Goal: Task Accomplishment & Management: Manage account settings

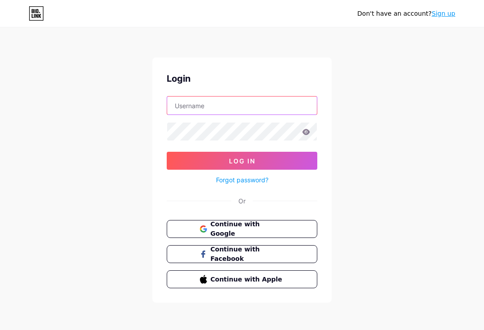
click at [187, 100] on input "text" at bounding box center [242, 105] width 150 height 18
type input "oddestudio"
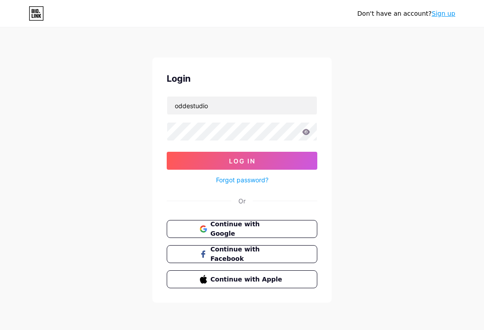
click at [242, 161] on button "Log In" at bounding box center [242, 161] width 151 height 18
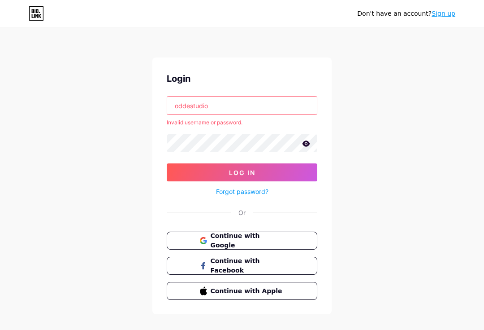
click at [180, 100] on input "oddestudio" at bounding box center [242, 105] width 150 height 18
click at [183, 107] on input "oddestudio" at bounding box center [242, 105] width 150 height 18
click at [184, 106] on input "oddestudio" at bounding box center [242, 105] width 150 height 18
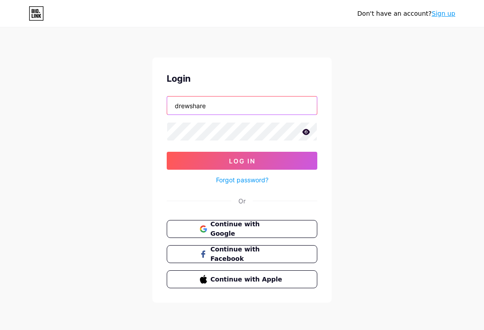
type input "drewshare"
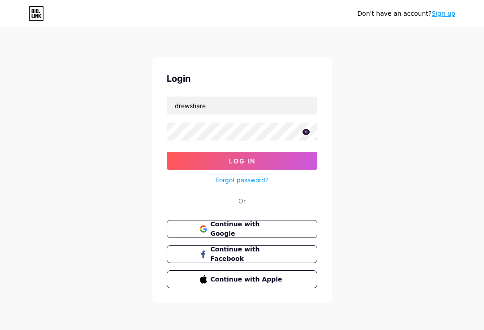
click at [191, 162] on button "Log In" at bounding box center [242, 161] width 151 height 18
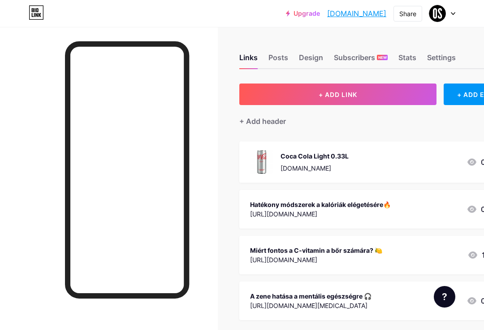
click at [439, 62] on div "Settings" at bounding box center [441, 60] width 29 height 16
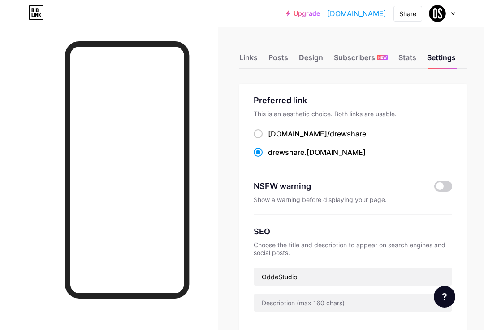
click at [279, 60] on div "Posts" at bounding box center [279, 60] width 20 height 16
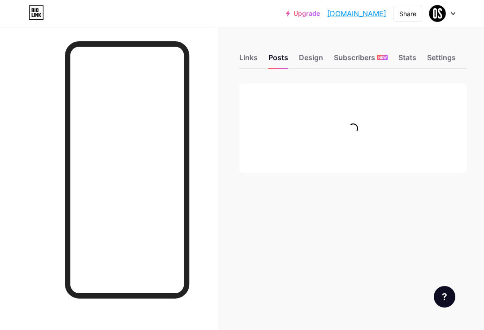
click at [317, 63] on div "Design" at bounding box center [311, 60] width 24 height 16
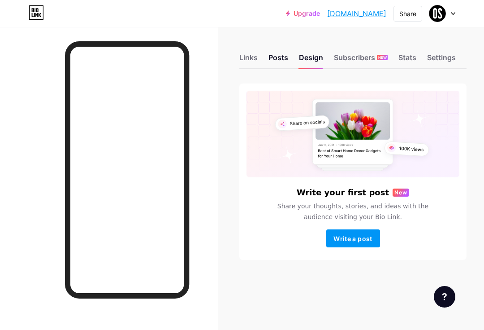
click at [308, 65] on div "Design" at bounding box center [311, 60] width 24 height 16
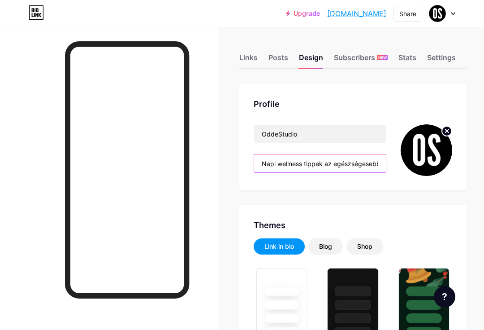
click at [307, 166] on input "Napi wellness tippek az egészségesebb életmódhoz ☀️" at bounding box center [320, 163] width 132 height 18
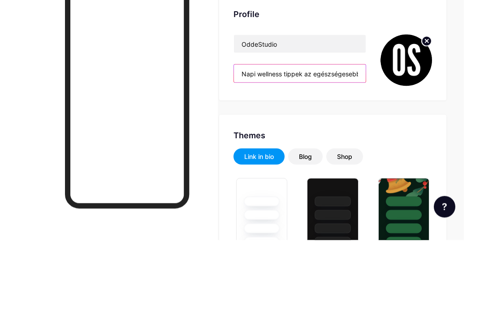
click at [248, 154] on input "Napi wellness tippek az egészségesebb életmódhoz ☀️" at bounding box center [300, 163] width 132 height 18
click at [246, 154] on input "Napi wellness tippek az egészségesebb életmódhoz ☀️" at bounding box center [300, 163] width 132 height 18
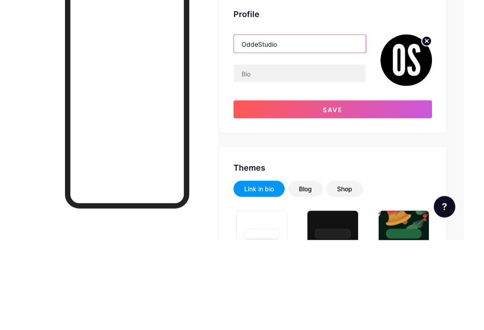
click at [257, 125] on input "OddeStudio" at bounding box center [300, 134] width 132 height 18
click at [250, 125] on input "OddeStudio" at bounding box center [300, 134] width 132 height 18
click at [247, 125] on input "OddeStudio" at bounding box center [300, 134] width 132 height 18
type input "DrewShare"
click at [315, 190] on button "Save" at bounding box center [333, 199] width 199 height 18
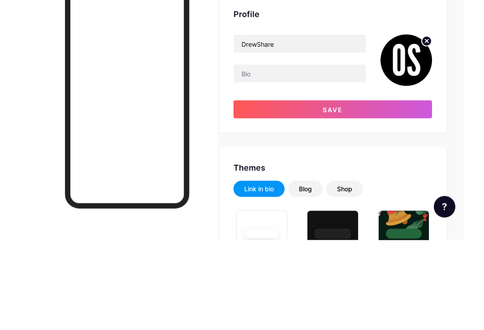
scroll to position [90, 21]
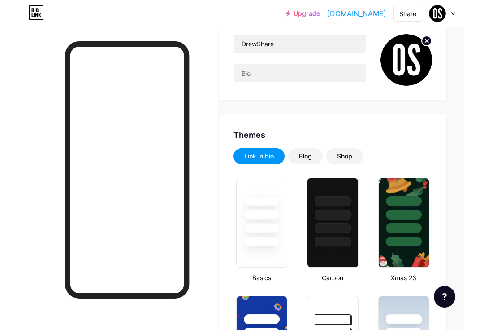
click at [422, 42] on circle at bounding box center [427, 41] width 10 height 10
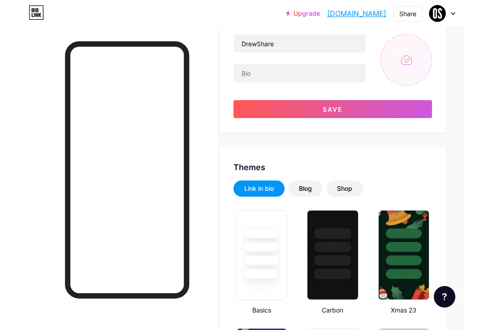
click at [405, 60] on input "file" at bounding box center [407, 60] width 52 height 52
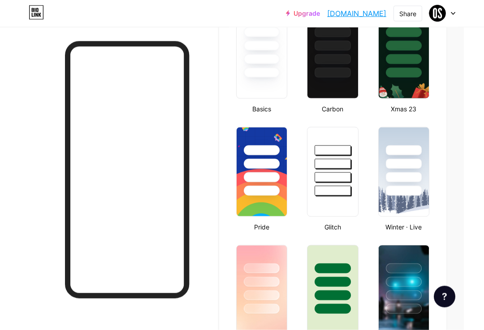
scroll to position [292, 21]
click at [322, 198] on div at bounding box center [332, 171] width 51 height 90
click at [251, 92] on div at bounding box center [261, 54] width 51 height 90
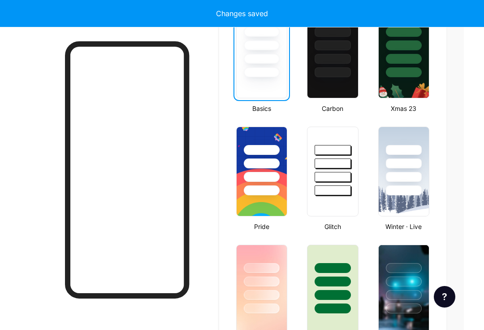
click at [258, 77] on div at bounding box center [261, 54] width 51 height 90
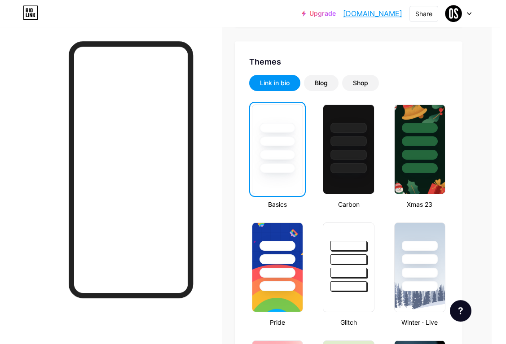
scroll to position [11, 9]
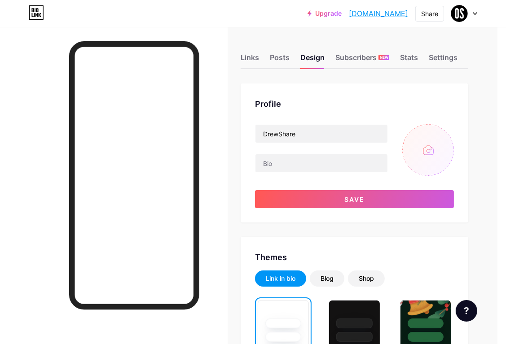
click at [432, 157] on input "file" at bounding box center [428, 150] width 52 height 52
type input "C:\fakepath\Enentertainment pPlatform - 2.png"
click at [449, 129] on icon at bounding box center [448, 130] width 3 height 3
click at [429, 147] on input "file" at bounding box center [428, 150] width 52 height 52
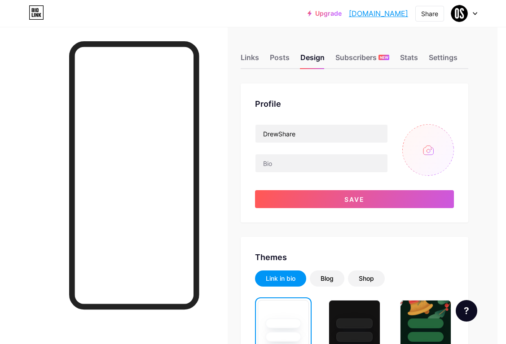
type input "C:\fakepath\Enentertainment pPlatform - 1.png"
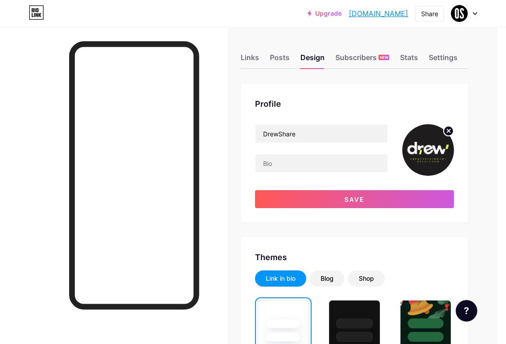
click at [275, 200] on button "Save" at bounding box center [354, 199] width 199 height 18
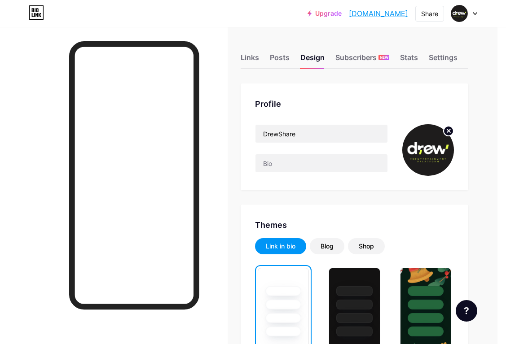
click at [377, 245] on div "Shop" at bounding box center [366, 246] width 37 height 16
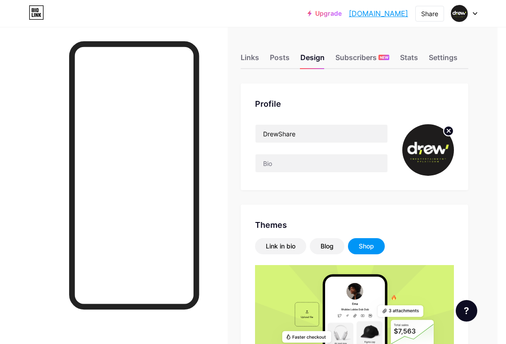
click at [374, 248] on div "Shop" at bounding box center [366, 246] width 37 height 16
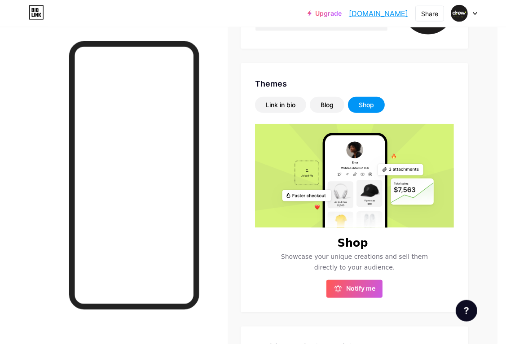
scroll to position [0, 9]
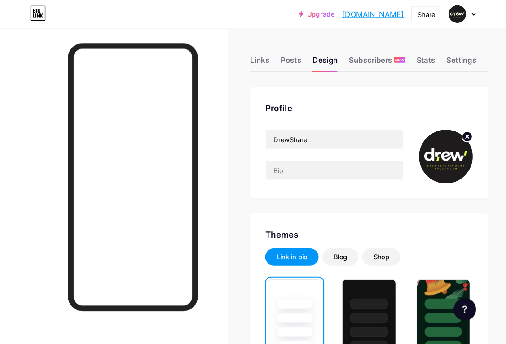
scroll to position [1, 0]
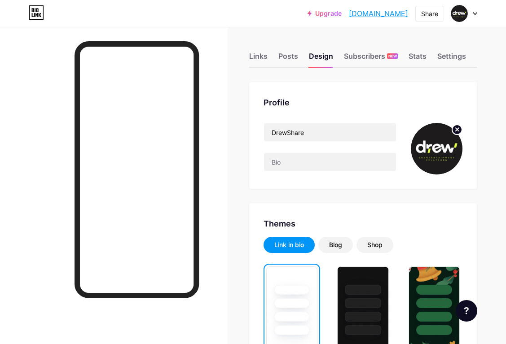
click at [420, 58] on div "Stats" at bounding box center [417, 59] width 18 height 16
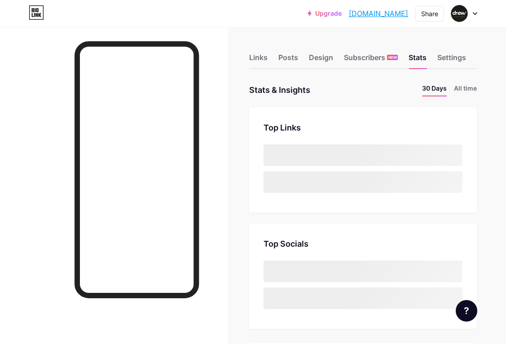
click at [448, 59] on div "Settings" at bounding box center [451, 60] width 29 height 16
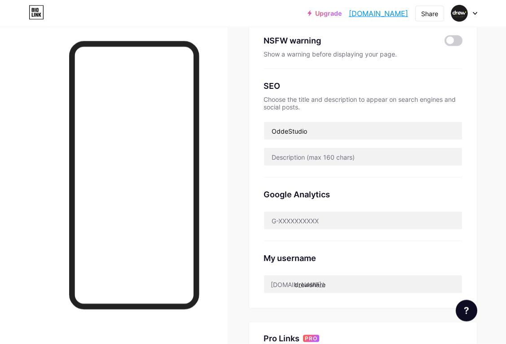
scroll to position [148, 0]
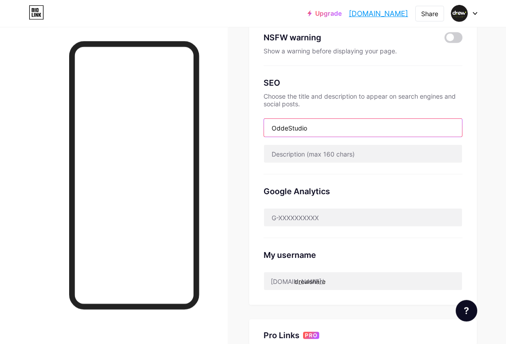
click at [282, 128] on input "OddeStudio" at bounding box center [363, 128] width 198 height 18
click at [286, 132] on input "OddeStudio" at bounding box center [363, 128] width 198 height 18
click at [286, 131] on input "OddeStudio" at bounding box center [363, 128] width 198 height 18
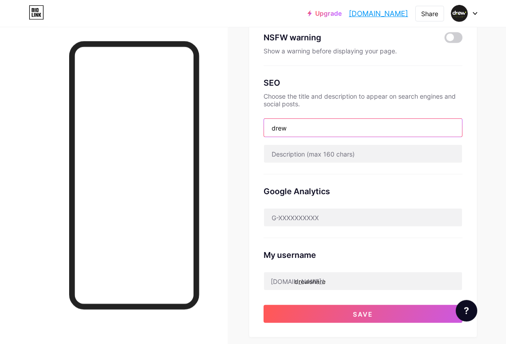
type input "drew"
click at [288, 310] on button "Save" at bounding box center [362, 314] width 199 height 18
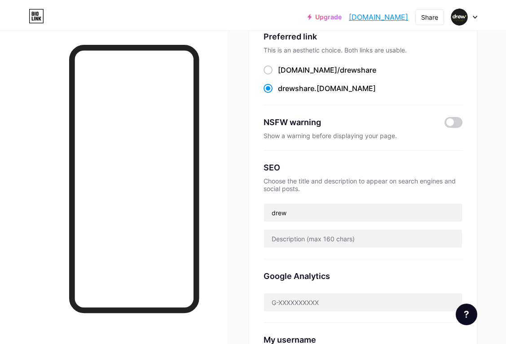
scroll to position [0, 0]
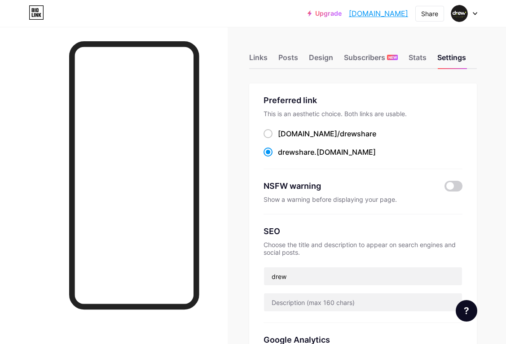
click at [293, 63] on div "Posts" at bounding box center [288, 60] width 20 height 16
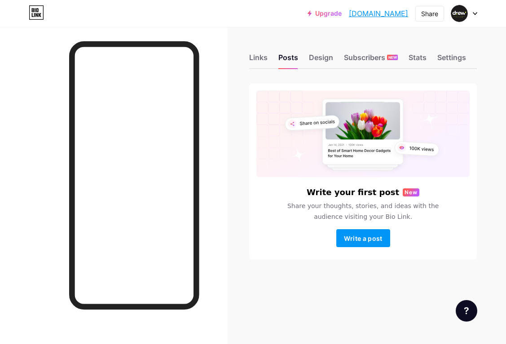
click at [256, 53] on div "Links" at bounding box center [258, 60] width 18 height 16
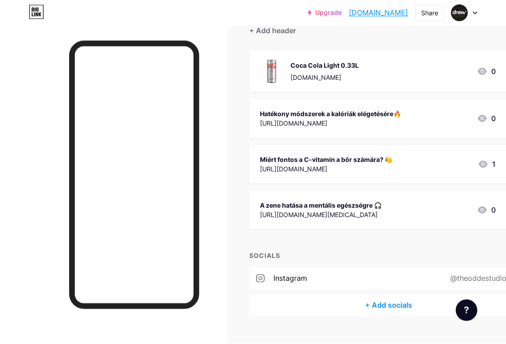
scroll to position [90, 0]
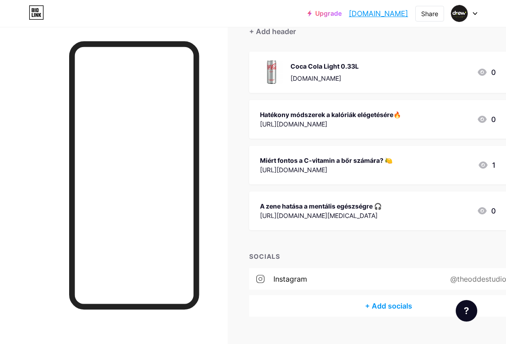
click at [281, 274] on div "instagram" at bounding box center [290, 279] width 34 height 11
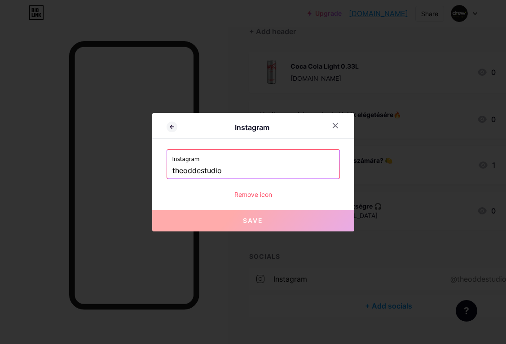
click at [250, 199] on div "Remove icon" at bounding box center [252, 194] width 173 height 9
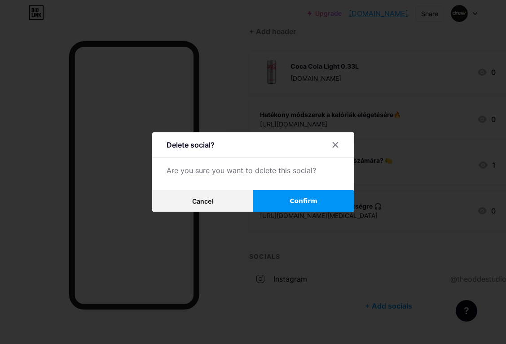
click at [292, 206] on span "Confirm" at bounding box center [303, 200] width 28 height 9
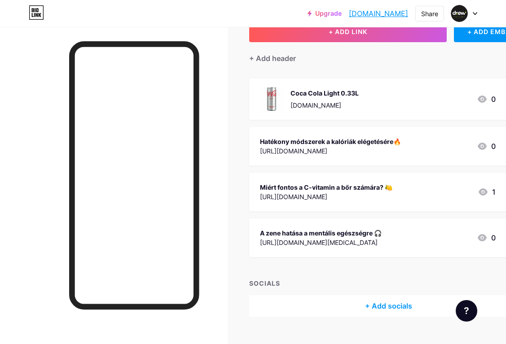
click at [280, 244] on div "[URL][DOMAIN_NAME][MEDICAL_DATA]" at bounding box center [321, 242] width 122 height 9
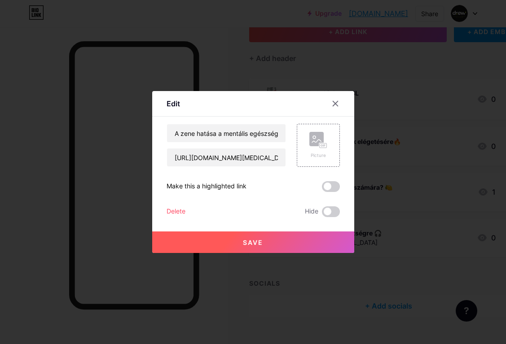
click at [177, 217] on div "Delete" at bounding box center [175, 211] width 19 height 11
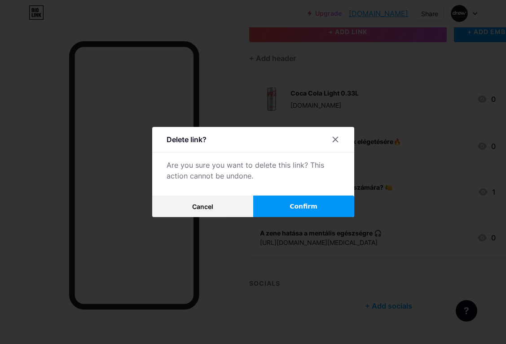
click at [280, 217] on button "Confirm" at bounding box center [303, 207] width 101 height 22
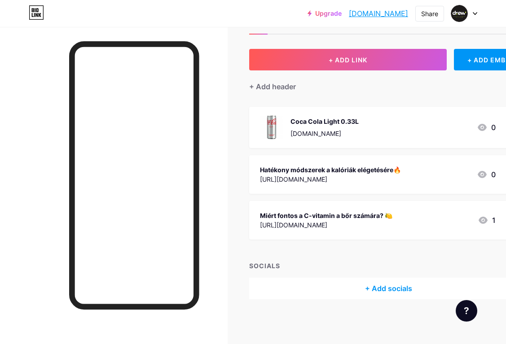
scroll to position [17, 0]
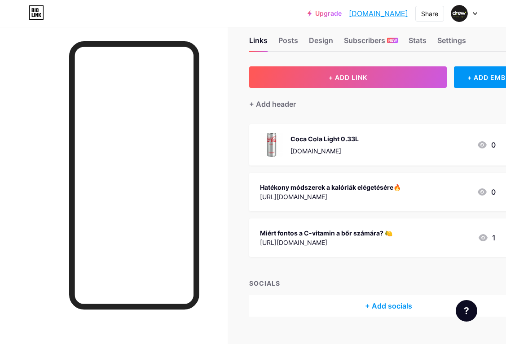
click at [271, 242] on div "[URL][DOMAIN_NAME]" at bounding box center [326, 242] width 132 height 9
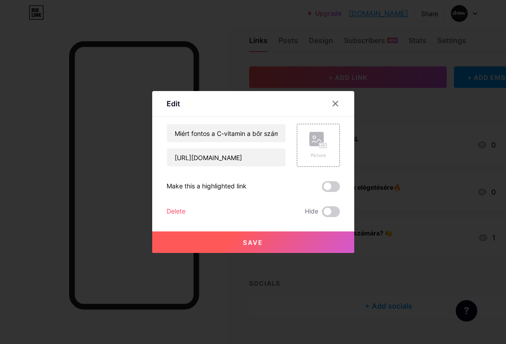
click at [175, 217] on div "Delete" at bounding box center [175, 211] width 19 height 11
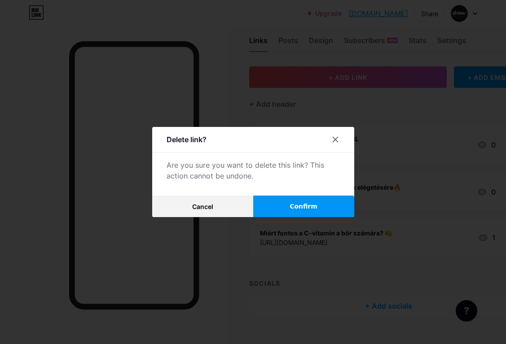
click at [284, 217] on button "Confirm" at bounding box center [303, 207] width 101 height 22
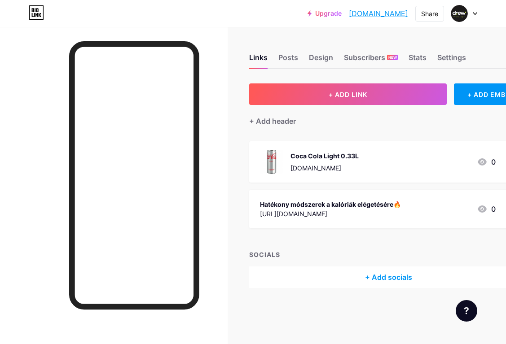
click at [271, 210] on div "[URL][DOMAIN_NAME]" at bounding box center [330, 213] width 141 height 9
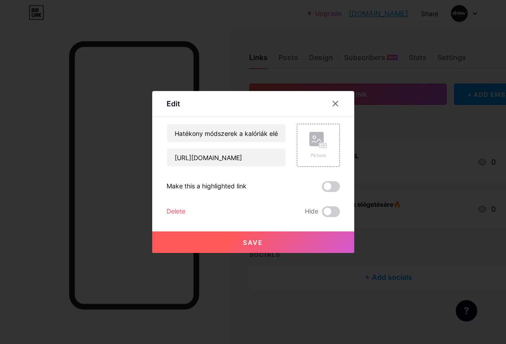
click at [174, 217] on div "Delete" at bounding box center [175, 211] width 19 height 11
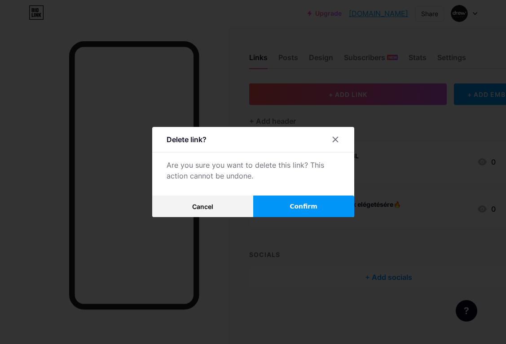
click at [279, 217] on button "Confirm" at bounding box center [303, 207] width 101 height 22
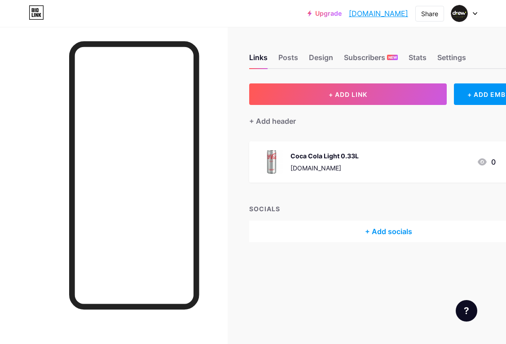
click at [279, 172] on img at bounding box center [271, 161] width 23 height 23
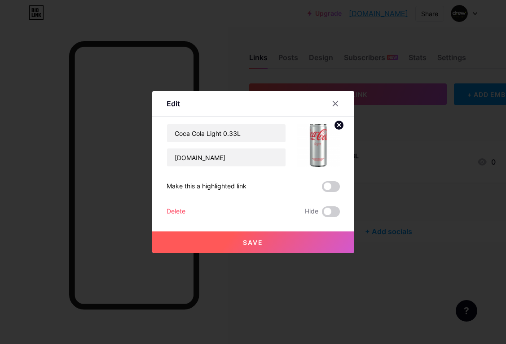
click at [180, 217] on div "Delete" at bounding box center [175, 211] width 19 height 11
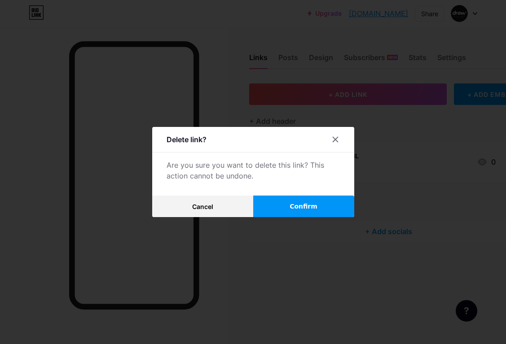
click at [278, 217] on button "Confirm" at bounding box center [303, 207] width 101 height 22
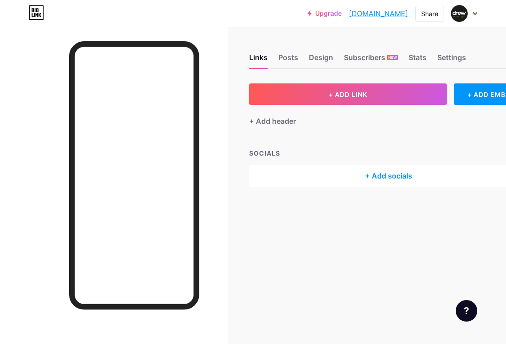
click at [440, 63] on div "Settings" at bounding box center [451, 60] width 29 height 16
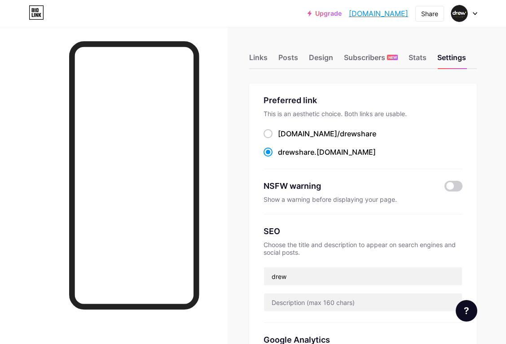
click at [323, 64] on div "Design" at bounding box center [321, 60] width 24 height 16
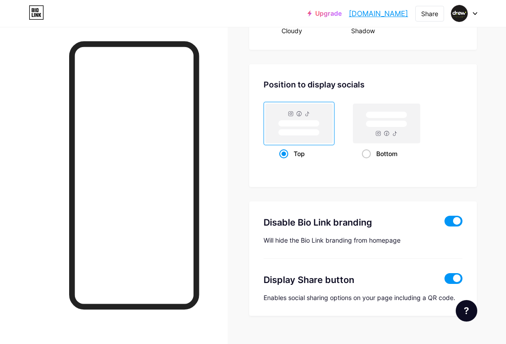
scroll to position [1163, 0]
click at [450, 275] on span at bounding box center [453, 278] width 18 height 11
click at [444, 281] on input "checkbox" at bounding box center [444, 281] width 0 height 0
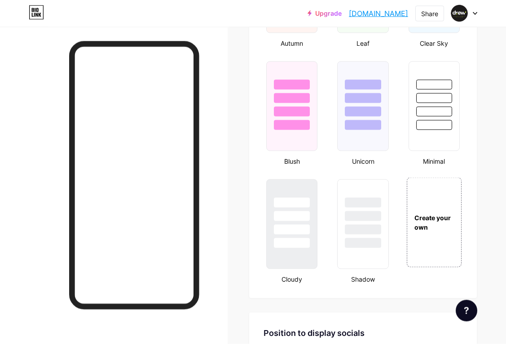
scroll to position [915, 0]
click at [289, 229] on div at bounding box center [292, 229] width 36 height 10
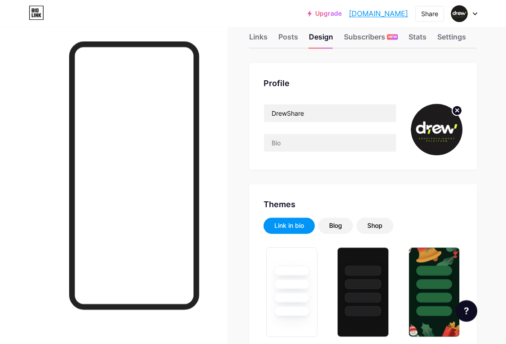
scroll to position [0, 0]
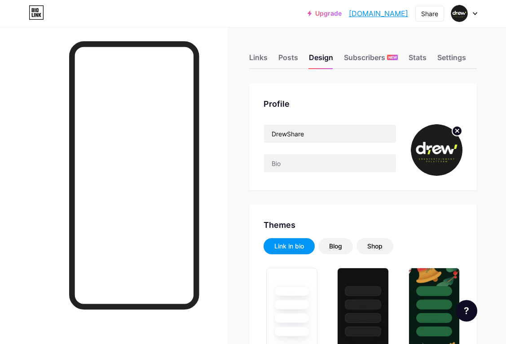
click at [371, 52] on div "Subscribers NEW" at bounding box center [371, 60] width 54 height 16
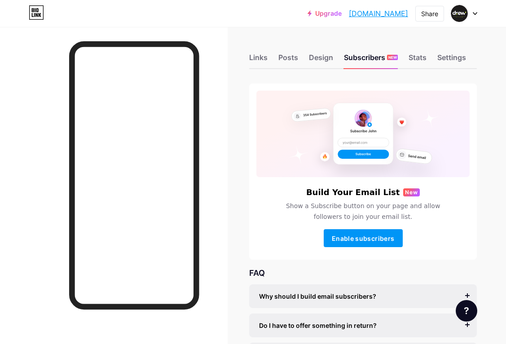
click at [257, 63] on div "Links" at bounding box center [258, 60] width 18 height 16
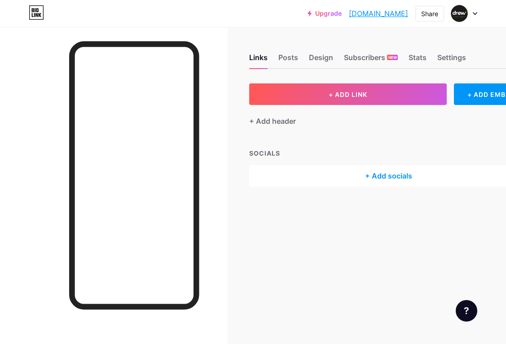
click at [277, 94] on button "+ ADD LINK" at bounding box center [347, 94] width 197 height 22
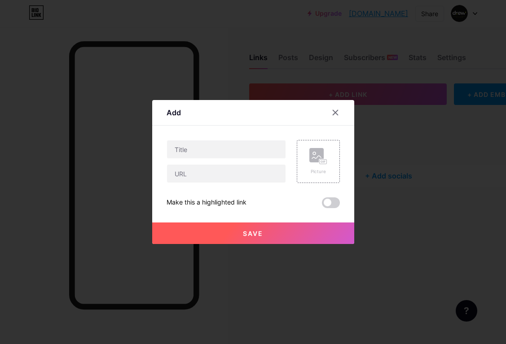
click at [331, 120] on div at bounding box center [335, 113] width 16 height 16
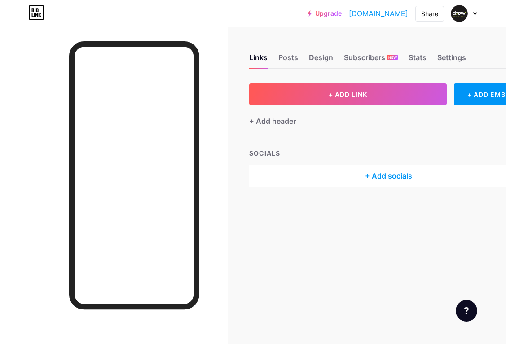
click at [256, 120] on div "+ Add header" at bounding box center [272, 121] width 47 height 11
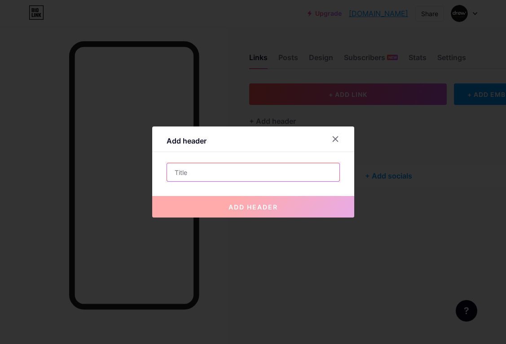
click at [241, 179] on input "text" at bounding box center [253, 172] width 172 height 18
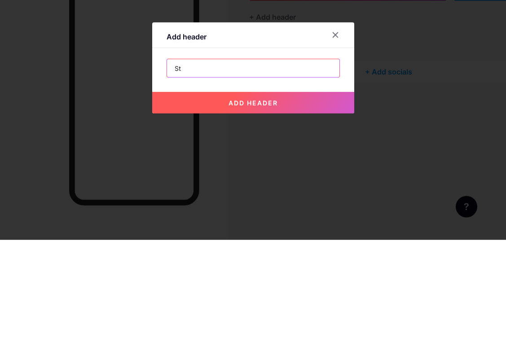
type input "S"
type input "T"
type input "Shows & Movies"
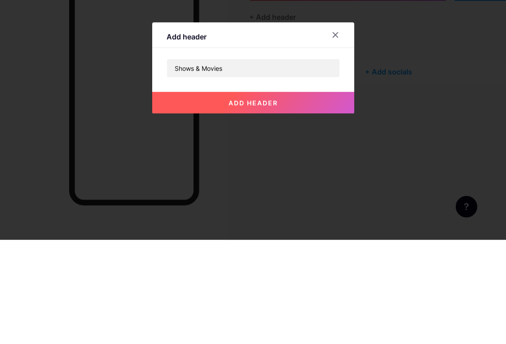
click at [170, 196] on button "add header" at bounding box center [253, 207] width 202 height 22
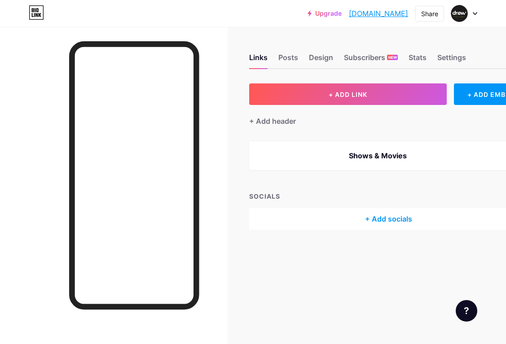
click at [281, 83] on button "+ ADD LINK" at bounding box center [347, 94] width 197 height 22
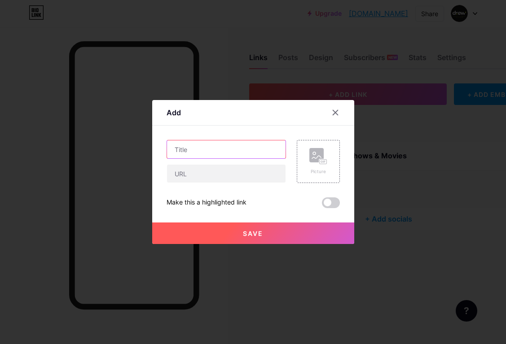
click at [186, 157] on input "text" at bounding box center [226, 149] width 118 height 18
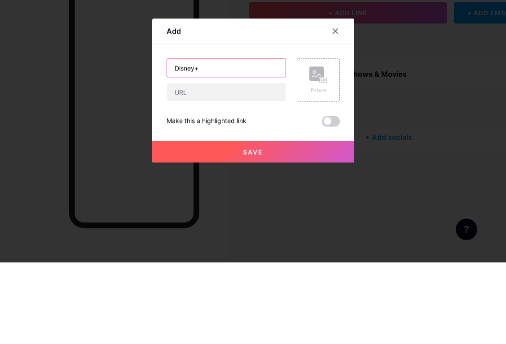
type input "Disney+"
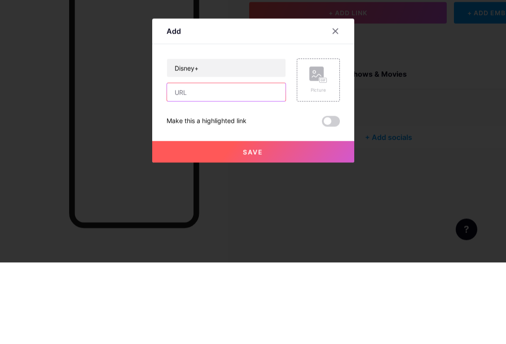
click at [179, 165] on input "text" at bounding box center [226, 174] width 118 height 18
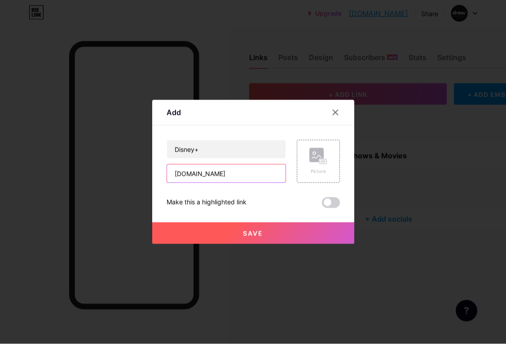
type input "Disnesplus.hk"
click at [196, 244] on button "Save" at bounding box center [253, 233] width 202 height 22
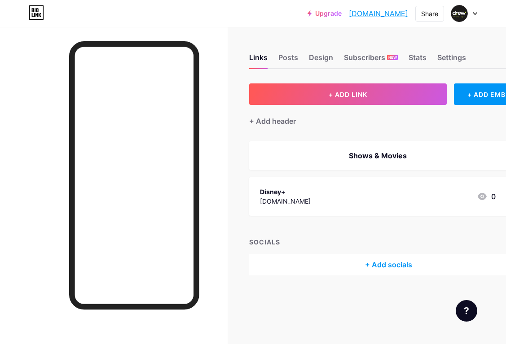
click at [267, 114] on div "+ ADD LINK + ADD EMBED + Add header Shows & Movies Disney+ Disnesplus.hk 0 SOCI…" at bounding box center [388, 179] width 279 height 192
click at [259, 116] on div "+ Add header" at bounding box center [272, 121] width 47 height 11
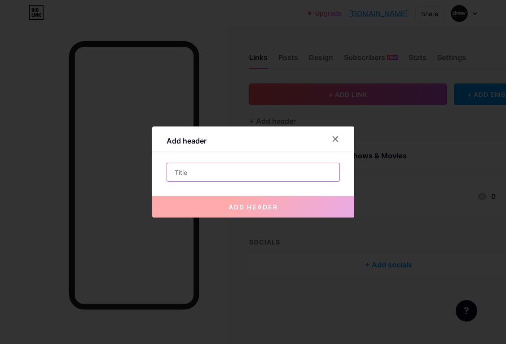
click at [218, 177] on input "text" at bounding box center [253, 172] width 172 height 18
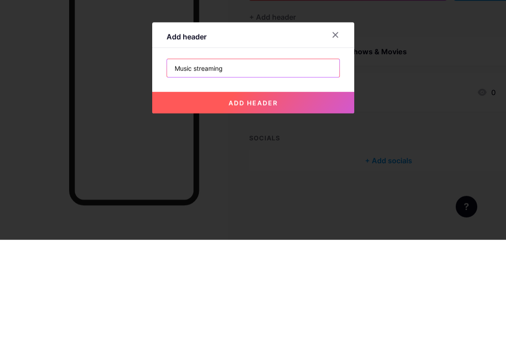
type input "Music streaming"
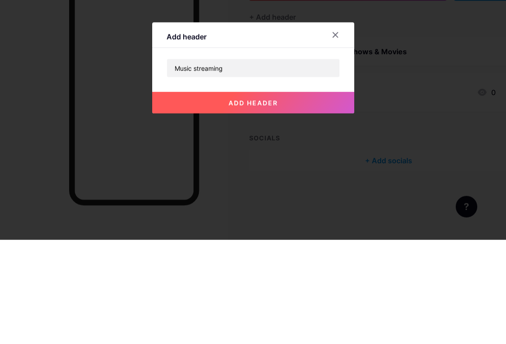
click at [178, 196] on button "add header" at bounding box center [253, 207] width 202 height 22
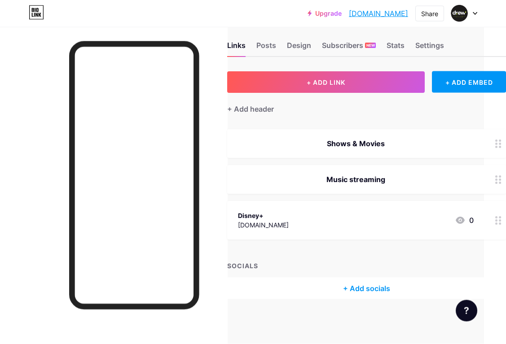
scroll to position [17, 41]
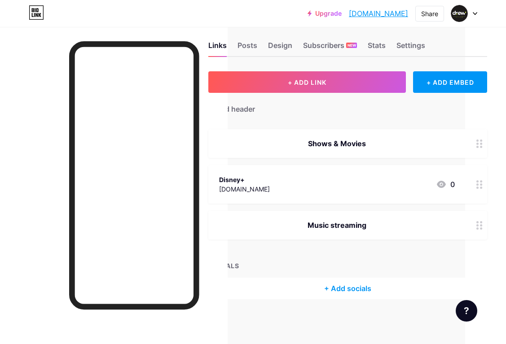
click at [445, 73] on div "+ ADD EMBED" at bounding box center [450, 82] width 74 height 22
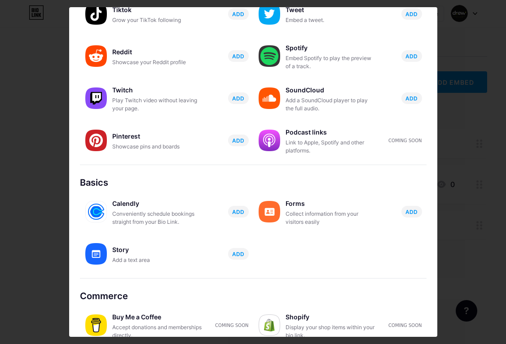
scroll to position [114, 0]
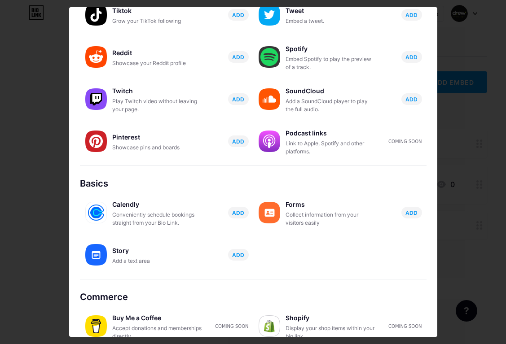
click at [103, 223] on img at bounding box center [96, 213] width 22 height 22
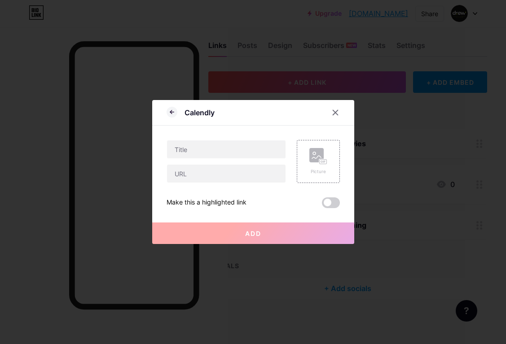
click at [166, 118] on icon at bounding box center [171, 112] width 11 height 11
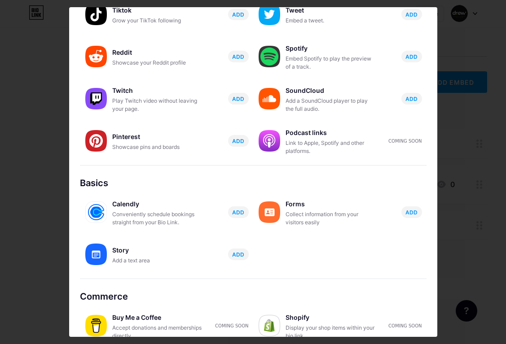
scroll to position [114, 0]
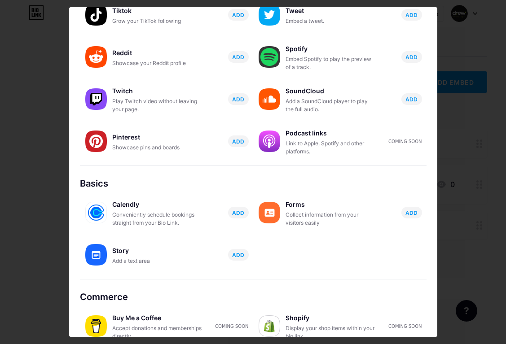
click at [106, 261] on img at bounding box center [96, 255] width 22 height 22
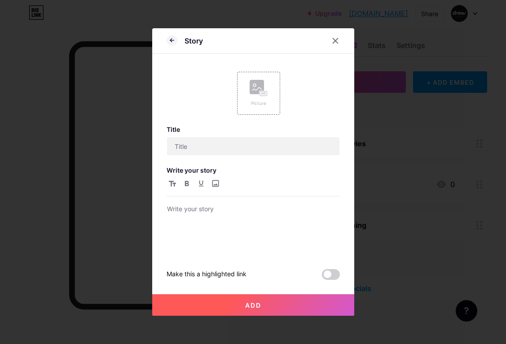
click at [327, 45] on div at bounding box center [335, 41] width 16 height 16
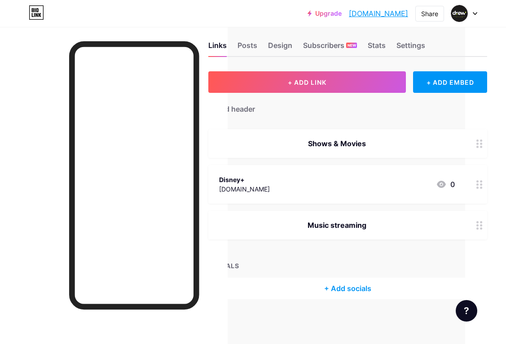
click at [214, 44] on div "Links" at bounding box center [217, 48] width 18 height 16
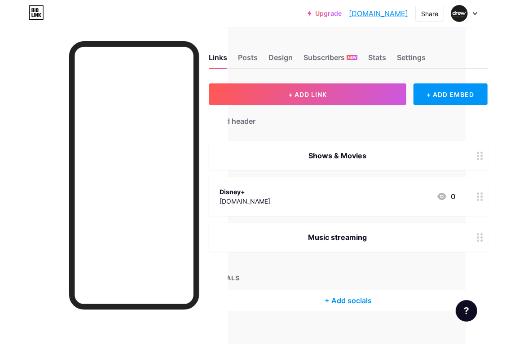
click at [240, 57] on div "Posts" at bounding box center [248, 60] width 20 height 16
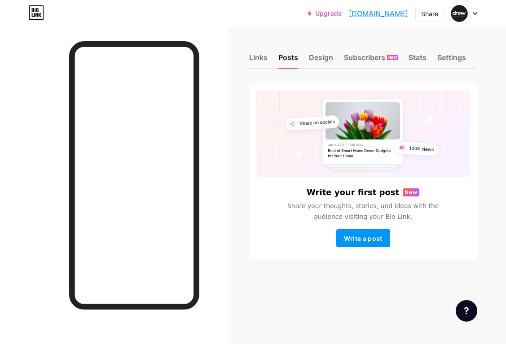
click at [320, 62] on div "Design" at bounding box center [321, 60] width 24 height 16
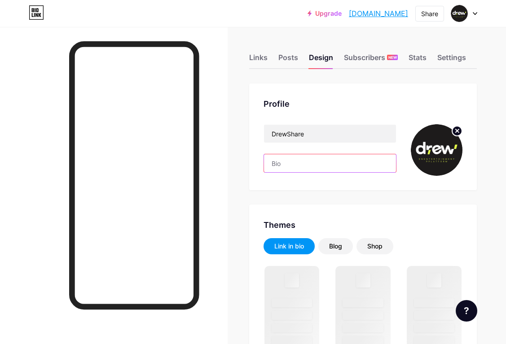
click at [283, 161] on input "text" at bounding box center [330, 163] width 132 height 18
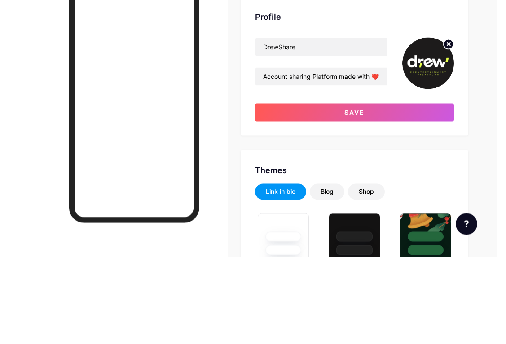
scroll to position [87, 9]
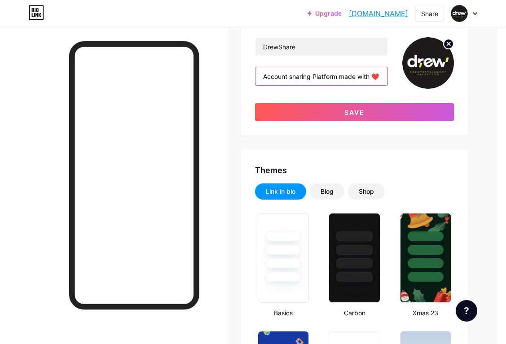
click at [373, 77] on input "Account sharing Platform made with ❤️ in China" at bounding box center [321, 76] width 132 height 18
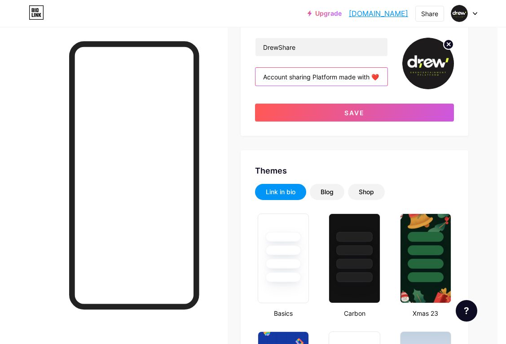
click at [322, 75] on input "Account sharing Platform made with ❤️ in China" at bounding box center [321, 77] width 132 height 18
click at [321, 78] on input "Account sharing Platform made with ❤️ in China" at bounding box center [321, 77] width 132 height 18
click at [328, 73] on input "Account sharing Platform Made with ❤️ in China" at bounding box center [321, 77] width 132 height 18
type input "Account Sharing Platform | Made with ❤️ in China"
click at [431, 113] on button "Save" at bounding box center [354, 113] width 199 height 18
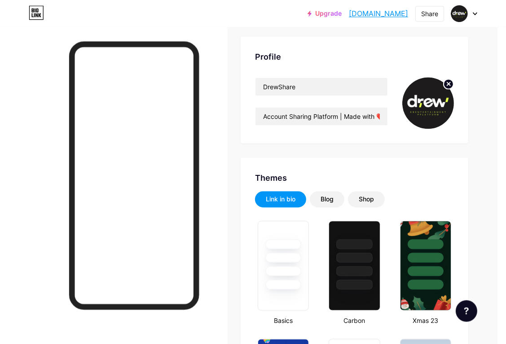
scroll to position [0, 9]
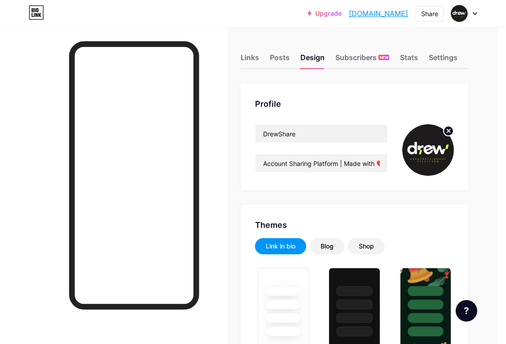
click at [244, 60] on div "Links" at bounding box center [249, 60] width 18 height 16
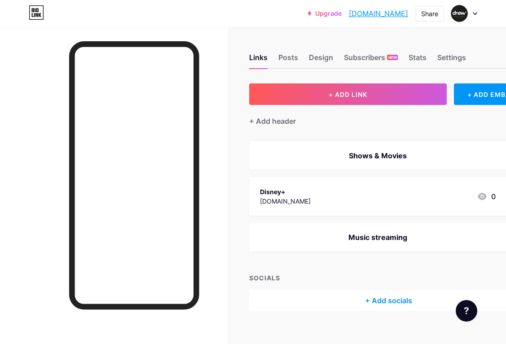
click at [297, 54] on div "Posts" at bounding box center [288, 60] width 20 height 16
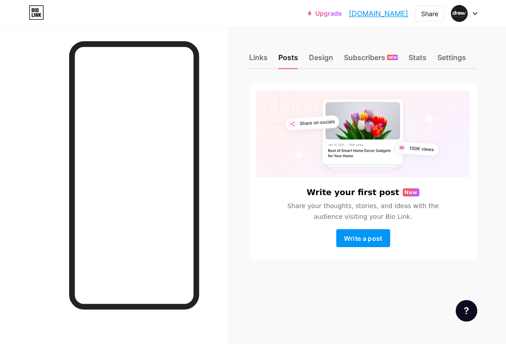
click at [325, 64] on div "Design" at bounding box center [321, 60] width 24 height 16
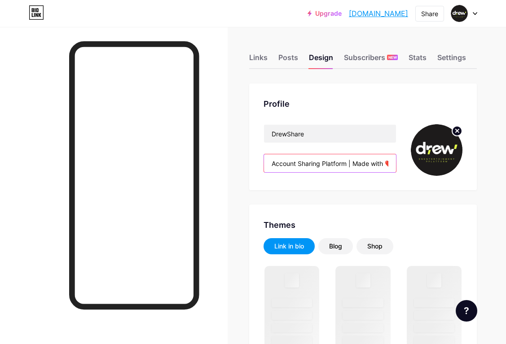
click at [297, 155] on input "Account Sharing Platform | Made with ❤️ in China" at bounding box center [330, 163] width 132 height 18
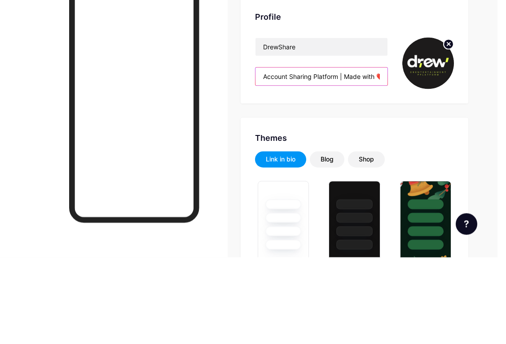
click at [373, 154] on input "Account Sharing Platform | Made with ❤️ in China" at bounding box center [321, 163] width 132 height 18
click at [371, 154] on input "Account Sharing Platform | Made with ❤️ in China" at bounding box center [321, 163] width 132 height 18
click at [373, 154] on input "Account Sharing Platform | Made with ❤️ in China" at bounding box center [321, 163] width 132 height 18
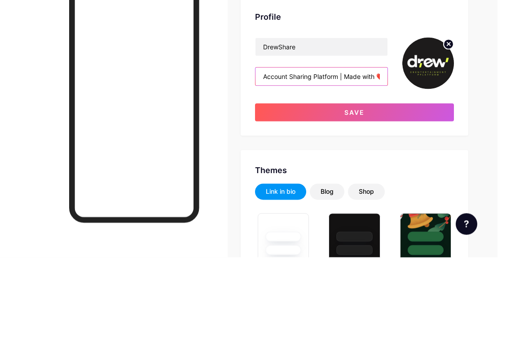
type input "Account Sharing Platform | Made with ❤️"
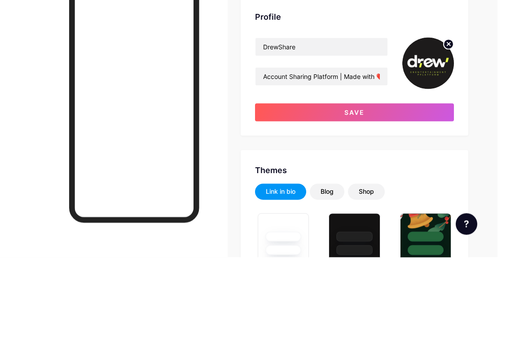
click at [378, 190] on button "Save" at bounding box center [354, 199] width 199 height 18
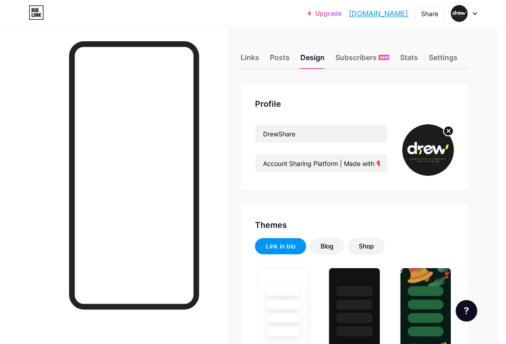
click at [243, 59] on div "Links" at bounding box center [249, 60] width 18 height 16
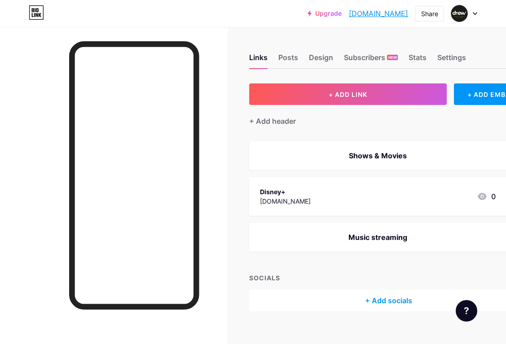
click at [271, 96] on button "+ ADD LINK" at bounding box center [347, 94] width 197 height 22
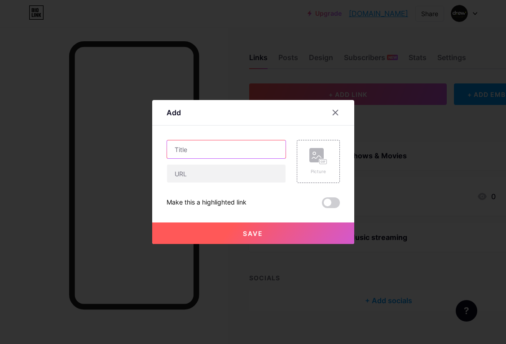
click at [195, 158] on input "text" at bounding box center [226, 149] width 118 height 18
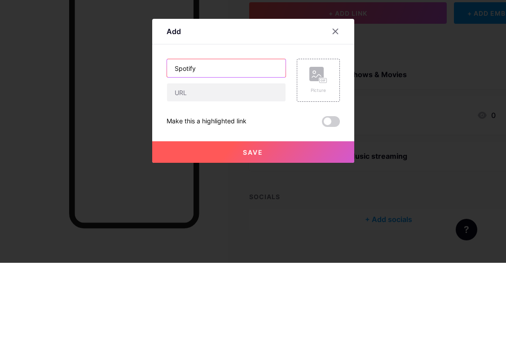
type input "Spotify"
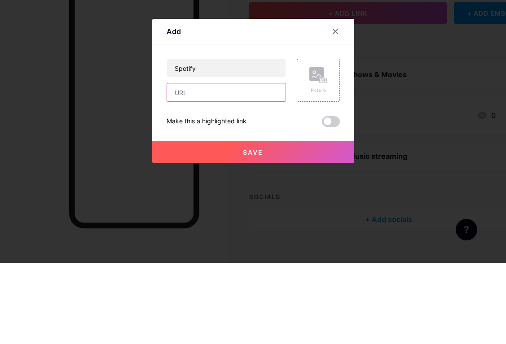
click at [193, 165] on input "text" at bounding box center [226, 174] width 118 height 18
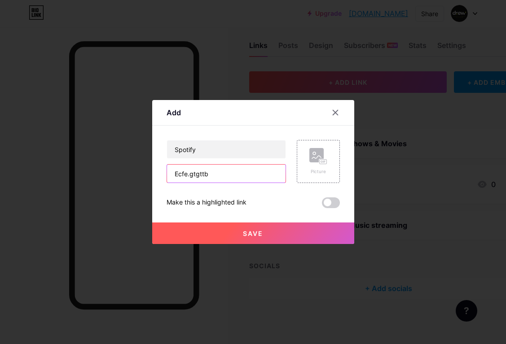
type input "Ecfe.gtgttb"
click at [171, 239] on button "Save" at bounding box center [253, 233] width 202 height 22
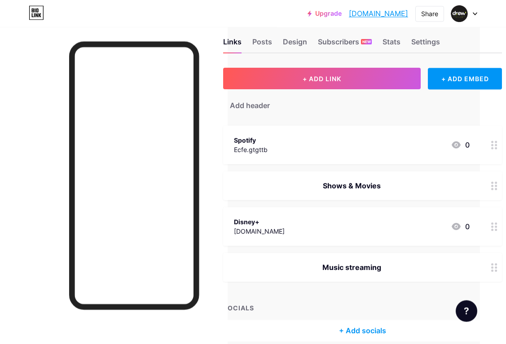
scroll to position [16, 33]
